Goal: Task Accomplishment & Management: Complete application form

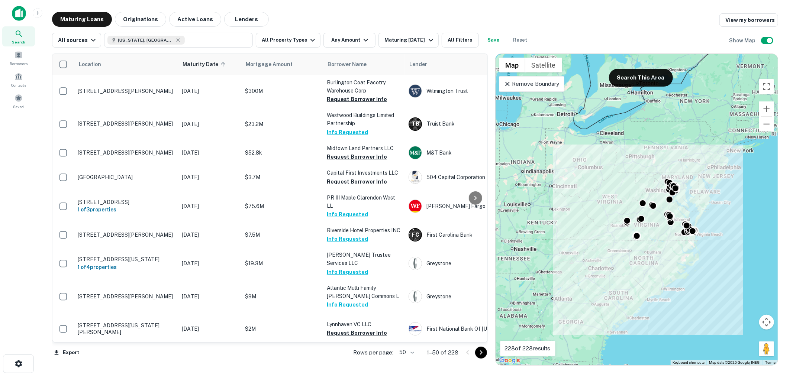
scroll to position [771, 0]
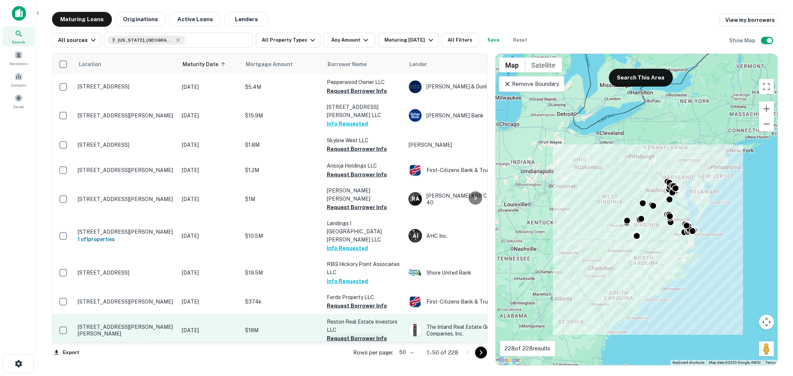
click at [346, 334] on button "Request Borrower Info" at bounding box center [357, 338] width 60 height 9
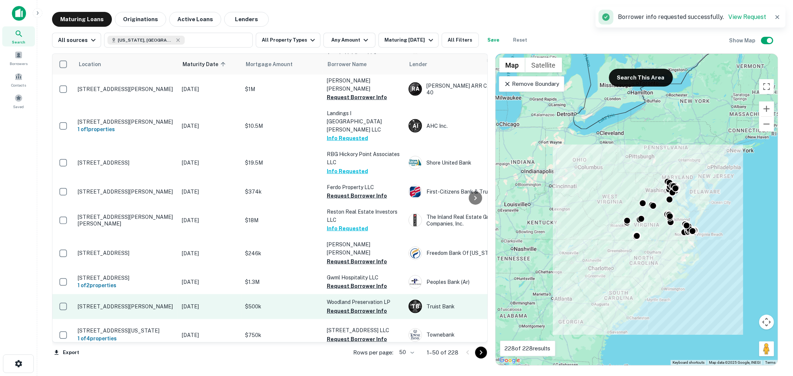
scroll to position [936, 0]
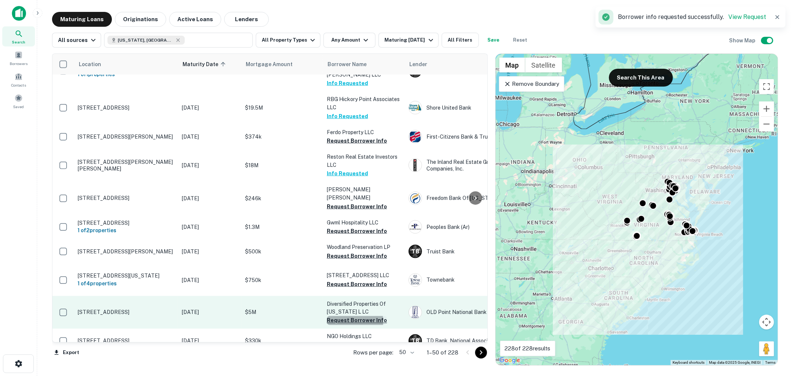
click at [349, 316] on button "Request Borrower Info" at bounding box center [357, 320] width 60 height 9
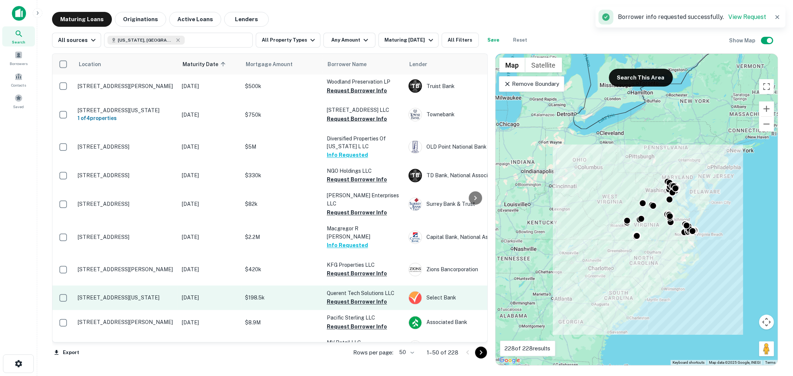
scroll to position [1158, 0]
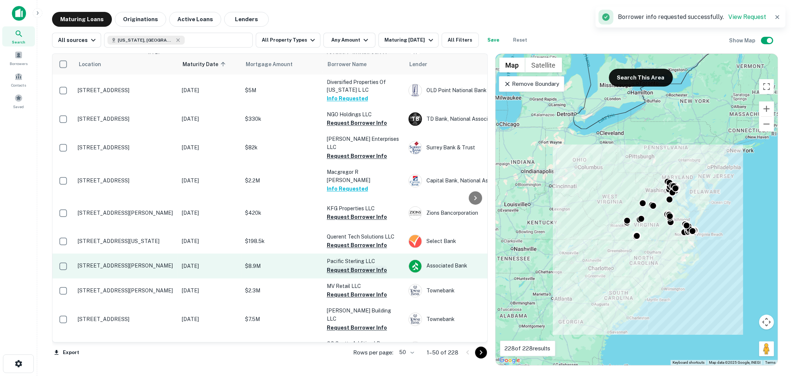
click at [357, 266] on button "Request Borrower Info" at bounding box center [357, 270] width 60 height 9
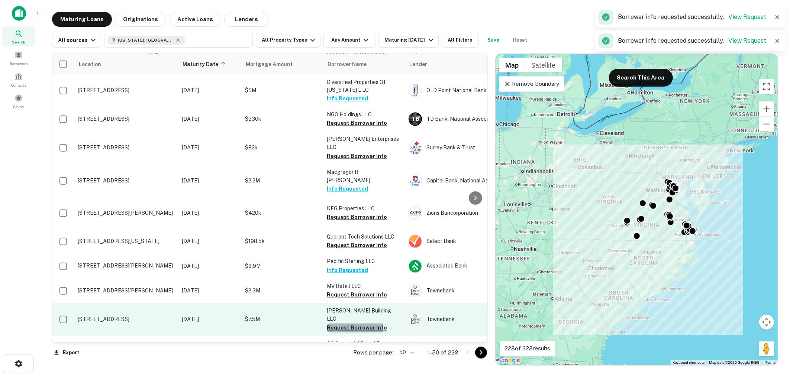
click at [354, 324] on button "Request Borrower Info" at bounding box center [357, 328] width 60 height 9
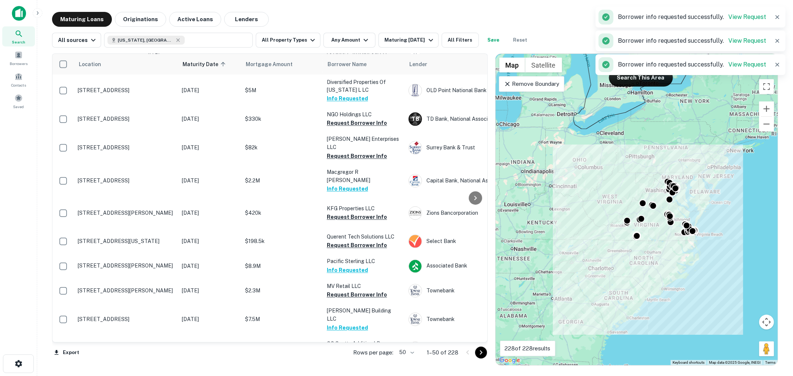
click at [482, 354] on icon "Go to next page" at bounding box center [480, 352] width 9 height 9
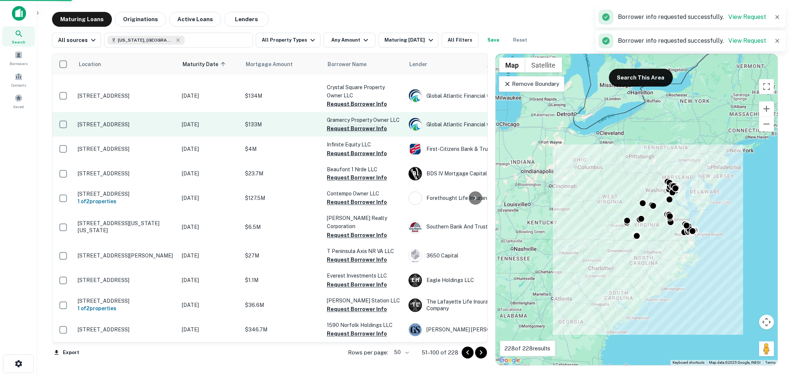
scroll to position [1075, 0]
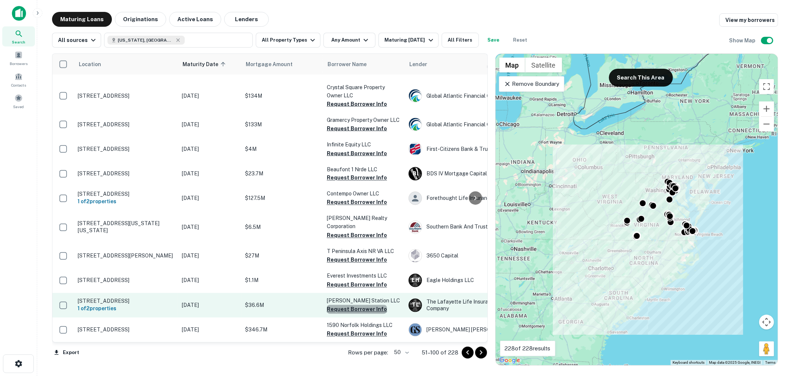
click at [361, 305] on button "Request Borrower Info" at bounding box center [357, 309] width 60 height 9
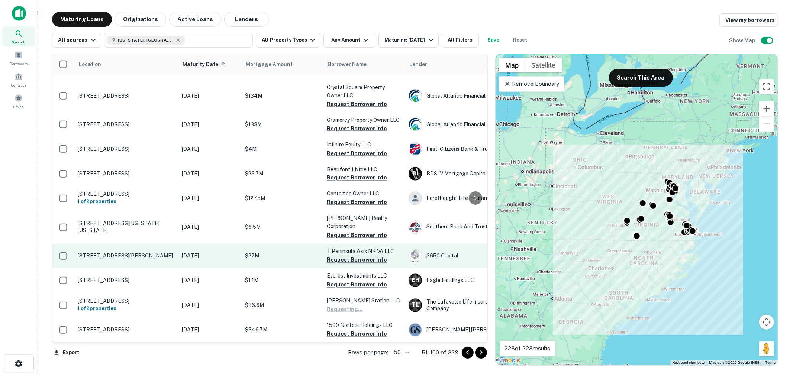
click at [361, 256] on button "Request Borrower Info" at bounding box center [357, 260] width 60 height 9
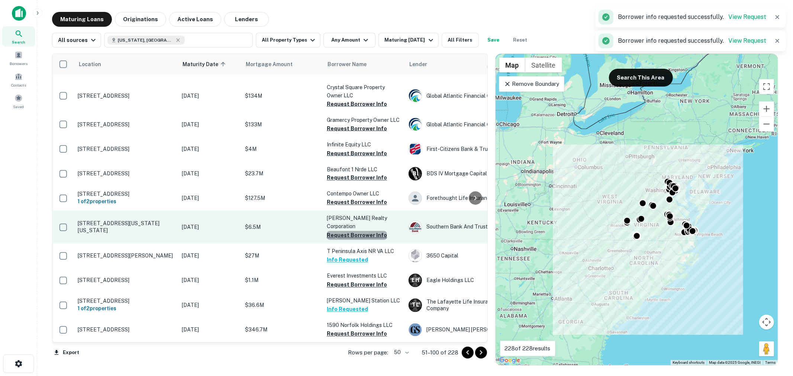
click at [359, 231] on button "Request Borrower Info" at bounding box center [357, 235] width 60 height 9
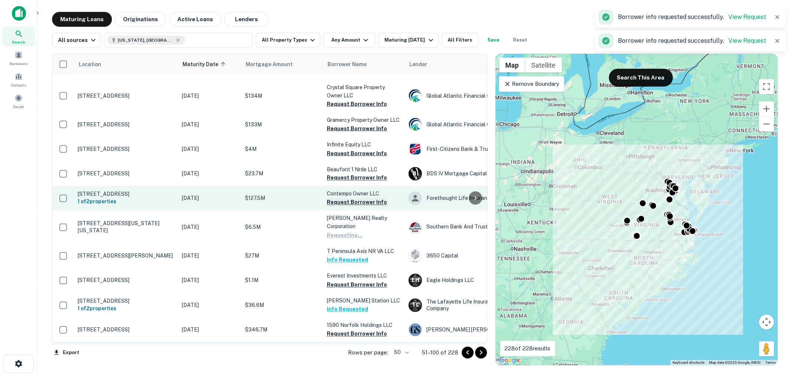
click at [359, 198] on button "Request Borrower Info" at bounding box center [357, 202] width 60 height 9
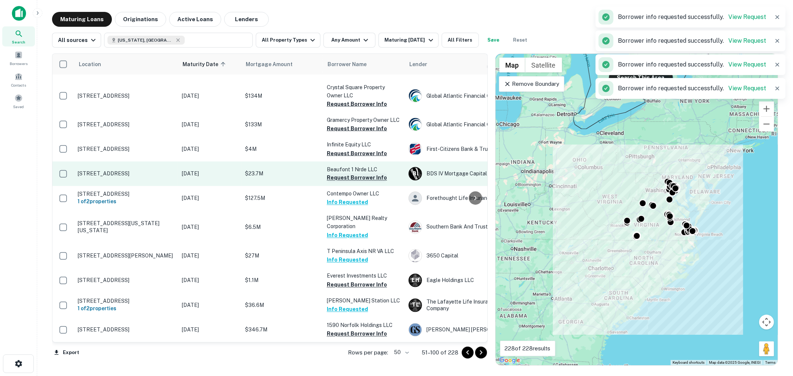
click at [359, 174] on button "Request Borrower Info" at bounding box center [357, 178] width 60 height 9
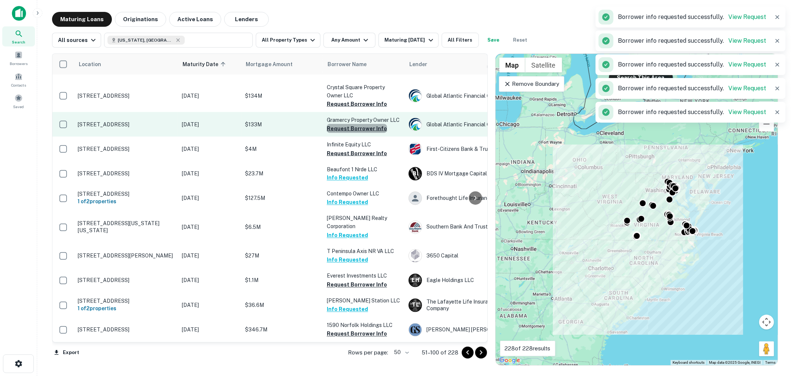
click at [358, 124] on button "Request Borrower Info" at bounding box center [357, 128] width 60 height 9
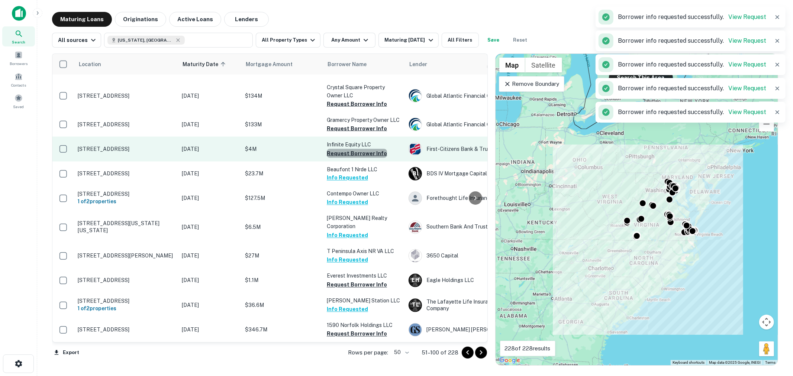
click at [360, 149] on button "Request Borrower Info" at bounding box center [357, 153] width 60 height 9
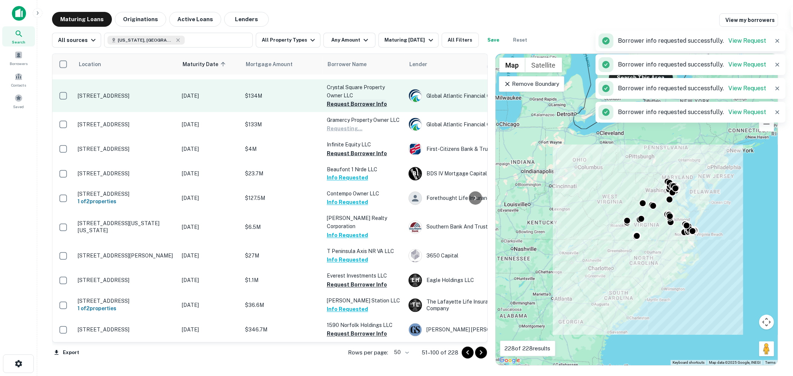
click at [350, 100] on button "Request Borrower Info" at bounding box center [357, 104] width 60 height 9
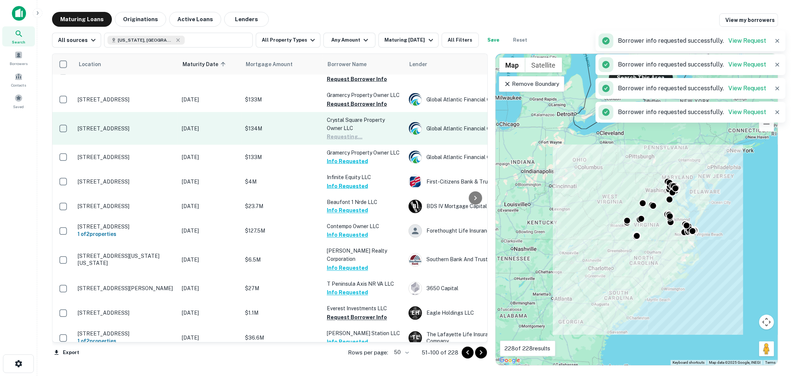
scroll to position [1020, 0]
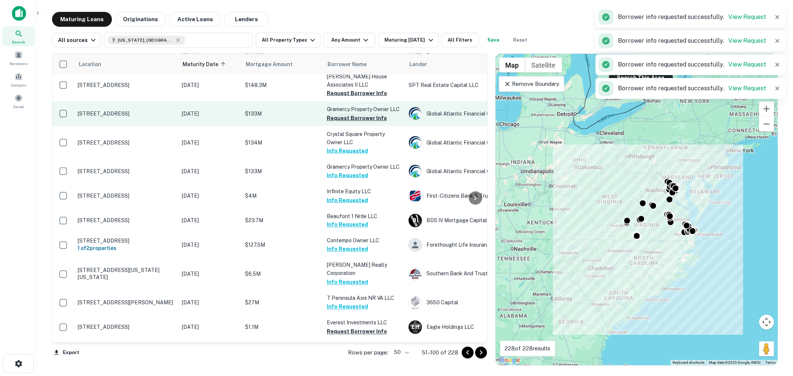
click at [348, 116] on button "Request Borrower Info" at bounding box center [357, 118] width 60 height 9
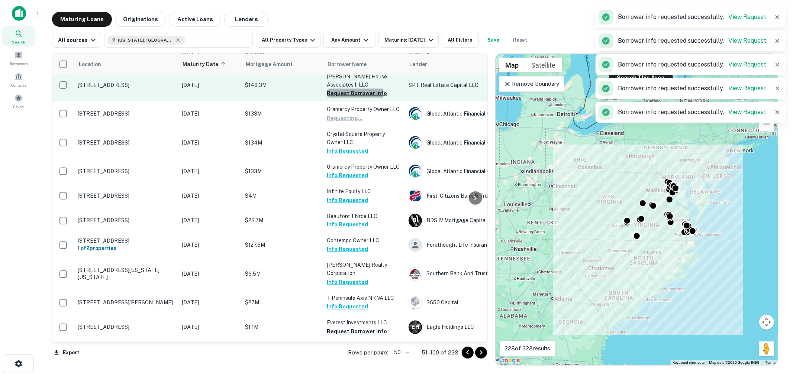
click at [349, 91] on button "Request Borrower Info" at bounding box center [357, 93] width 60 height 9
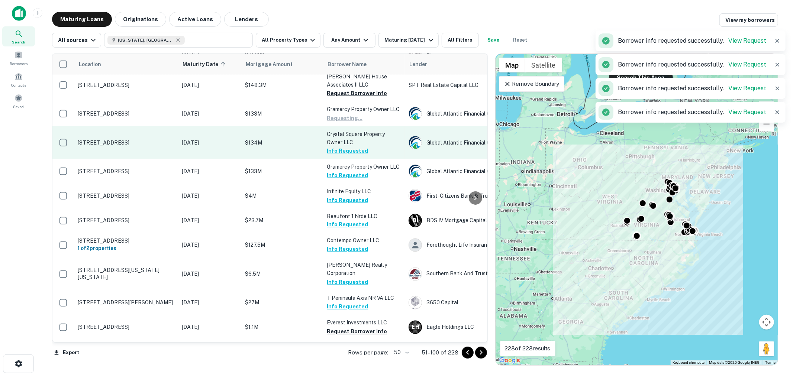
scroll to position [965, 0]
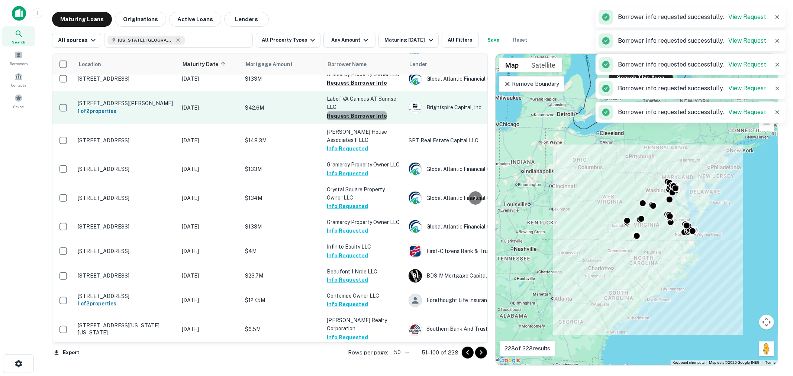
click at [359, 116] on button "Request Borrower Info" at bounding box center [357, 115] width 60 height 9
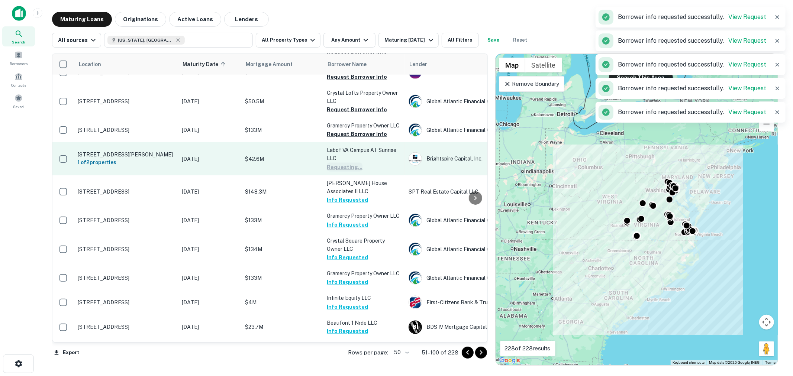
scroll to position [910, 0]
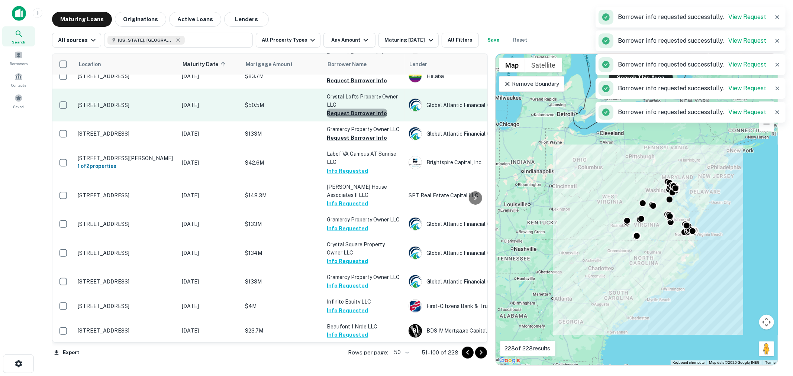
click at [357, 113] on button "Request Borrower Info" at bounding box center [357, 113] width 60 height 9
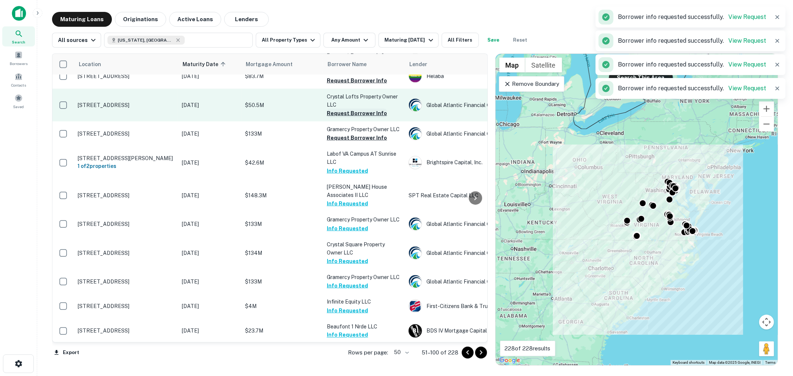
scroll to position [855, 0]
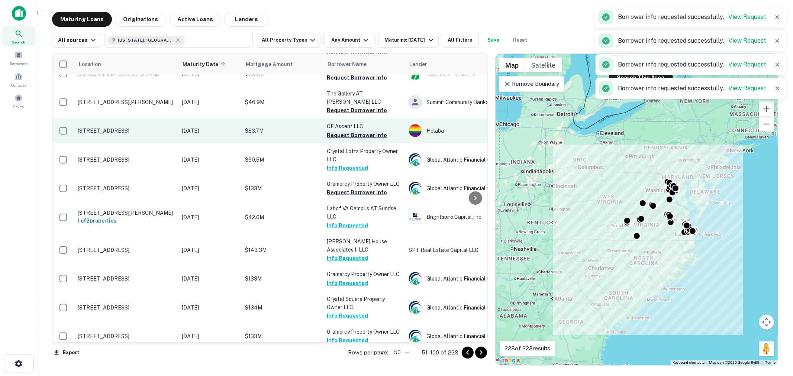
click at [349, 134] on button "Request Borrower Info" at bounding box center [357, 135] width 60 height 9
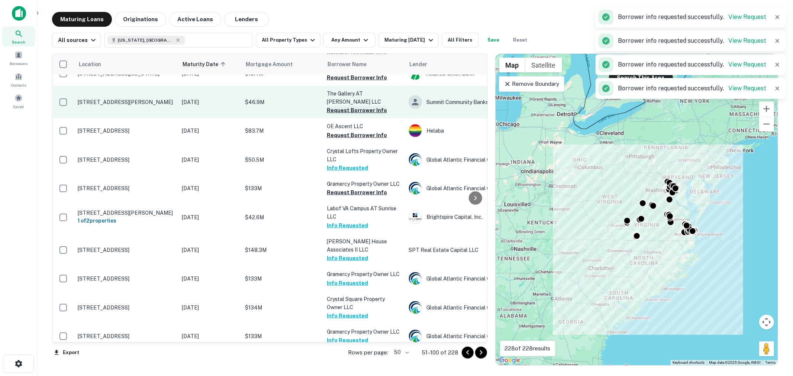
click at [352, 107] on button "Request Borrower Info" at bounding box center [357, 110] width 60 height 9
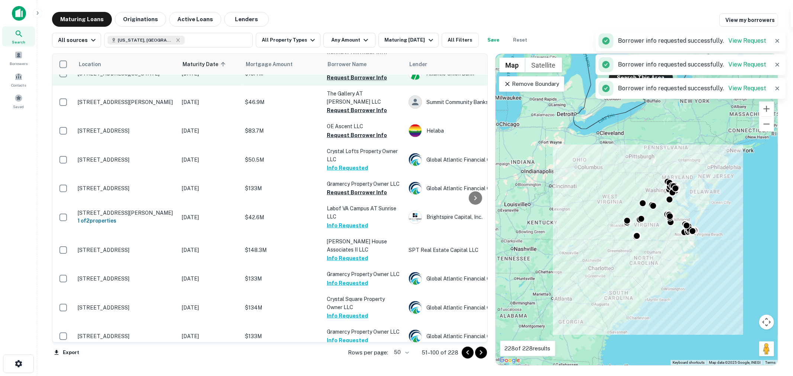
click at [359, 82] on button "Request Borrower Info" at bounding box center [357, 77] width 60 height 9
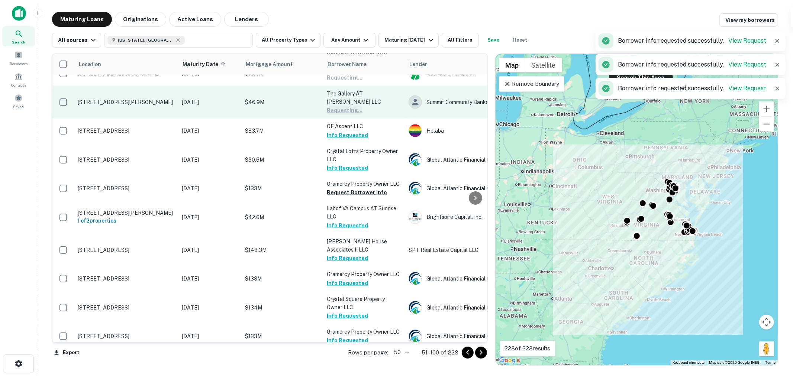
scroll to position [800, 0]
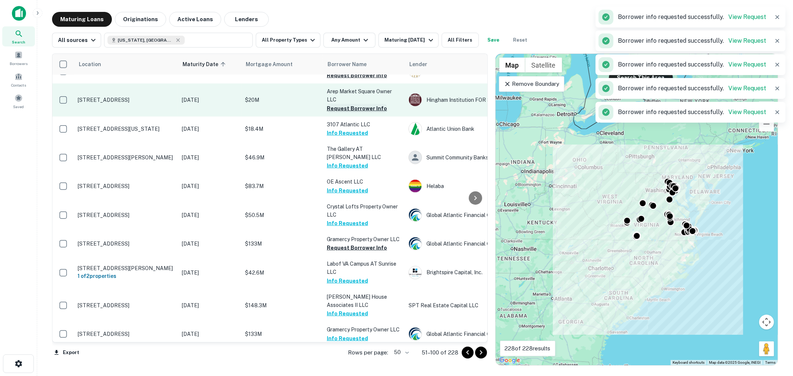
click at [357, 113] on button "Request Borrower Info" at bounding box center [357, 108] width 60 height 9
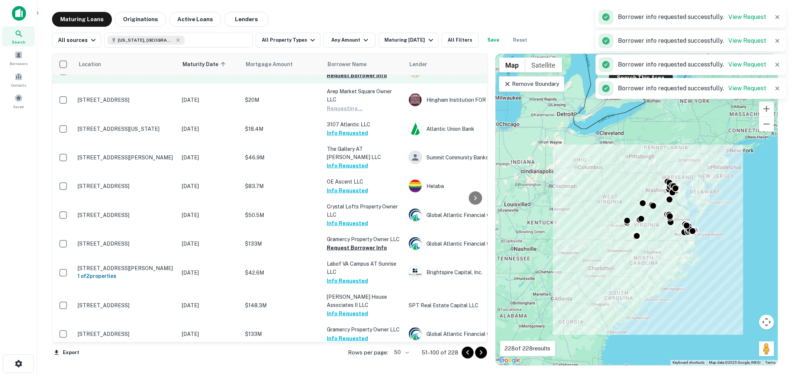
click at [361, 80] on button "Request Borrower Info" at bounding box center [357, 75] width 60 height 9
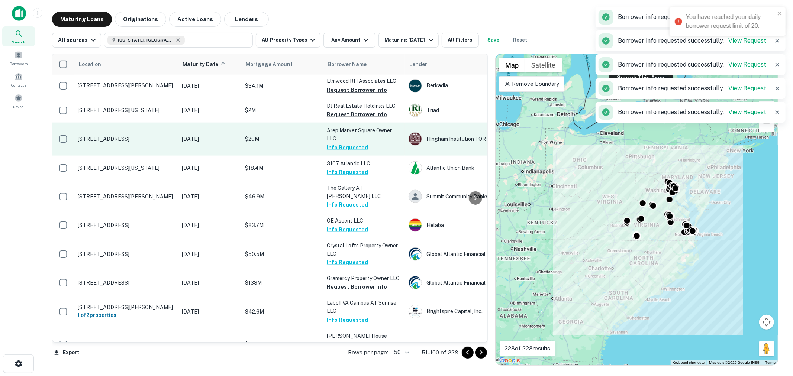
scroll to position [745, 0]
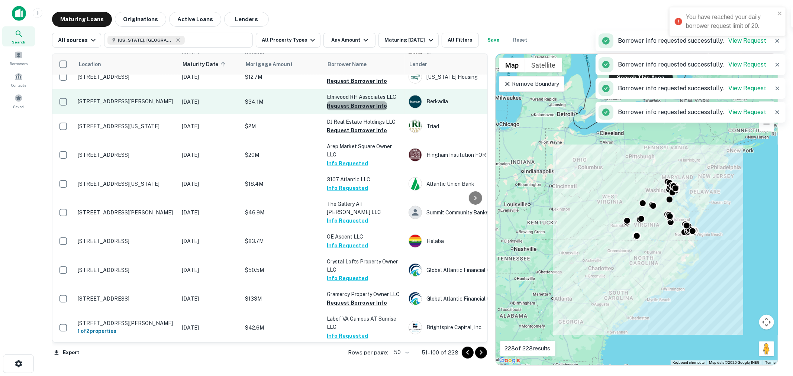
click at [365, 110] on button "Request Borrower Info" at bounding box center [357, 105] width 60 height 9
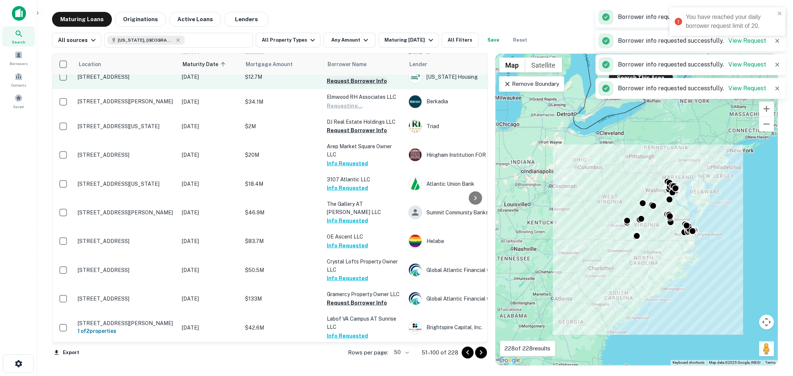
click at [363, 85] on button "Request Borrower Info" at bounding box center [357, 81] width 60 height 9
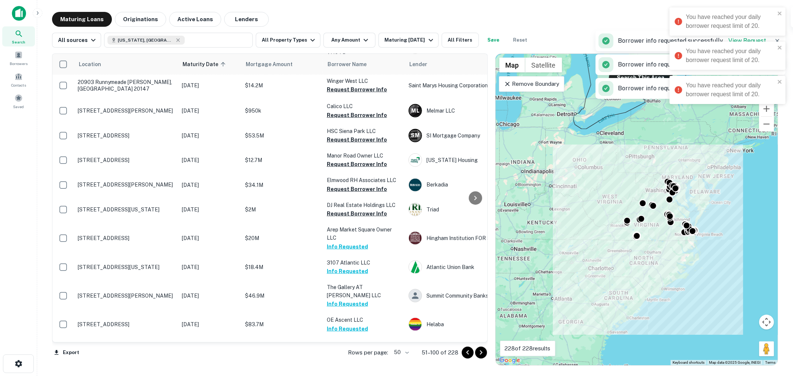
scroll to position [634, 0]
